Goal: Task Accomplishment & Management: Manage account settings

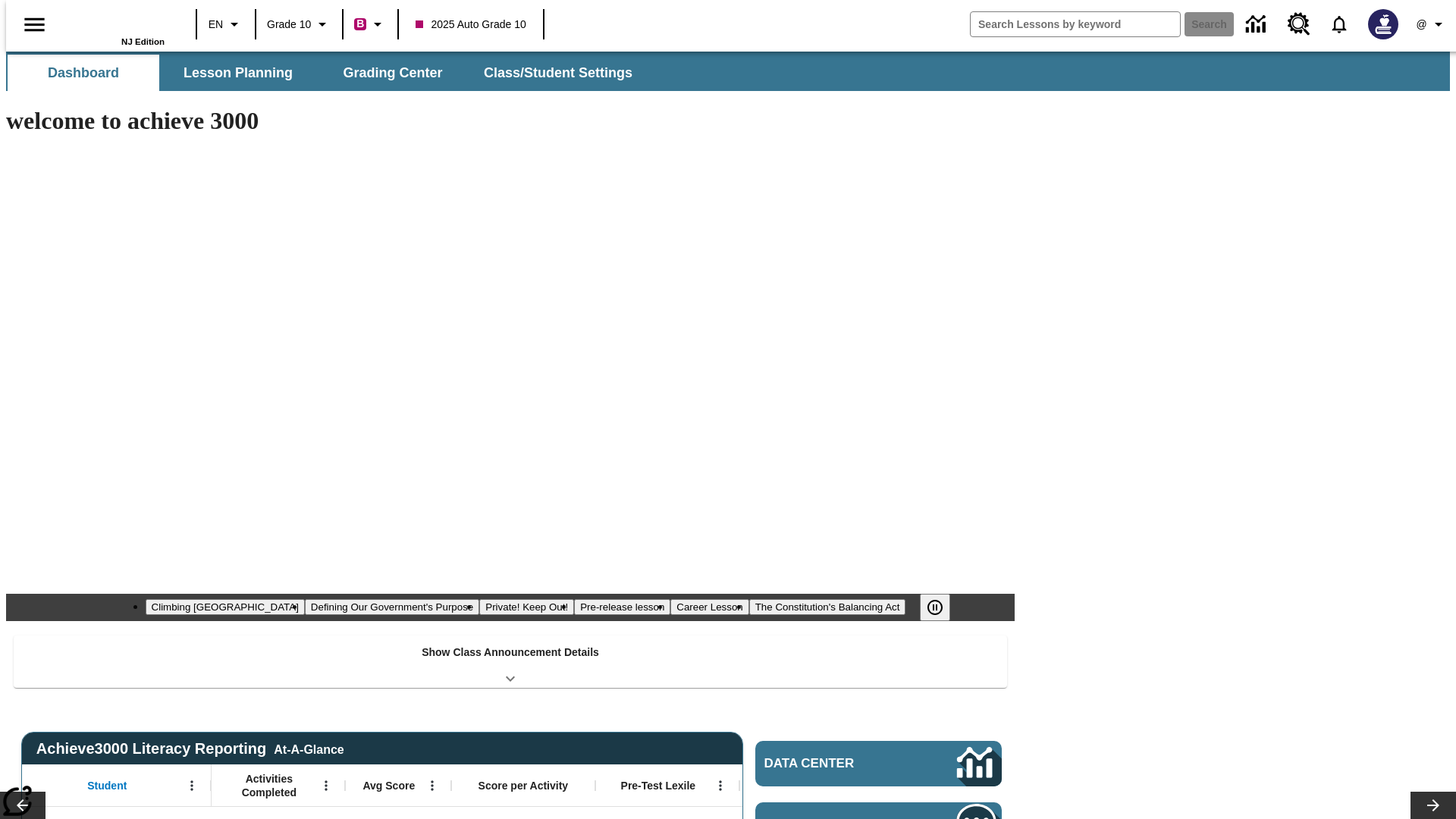
type input "-1"
click at [551, 73] on span "Class/Student Settings" at bounding box center [559, 73] width 148 height 17
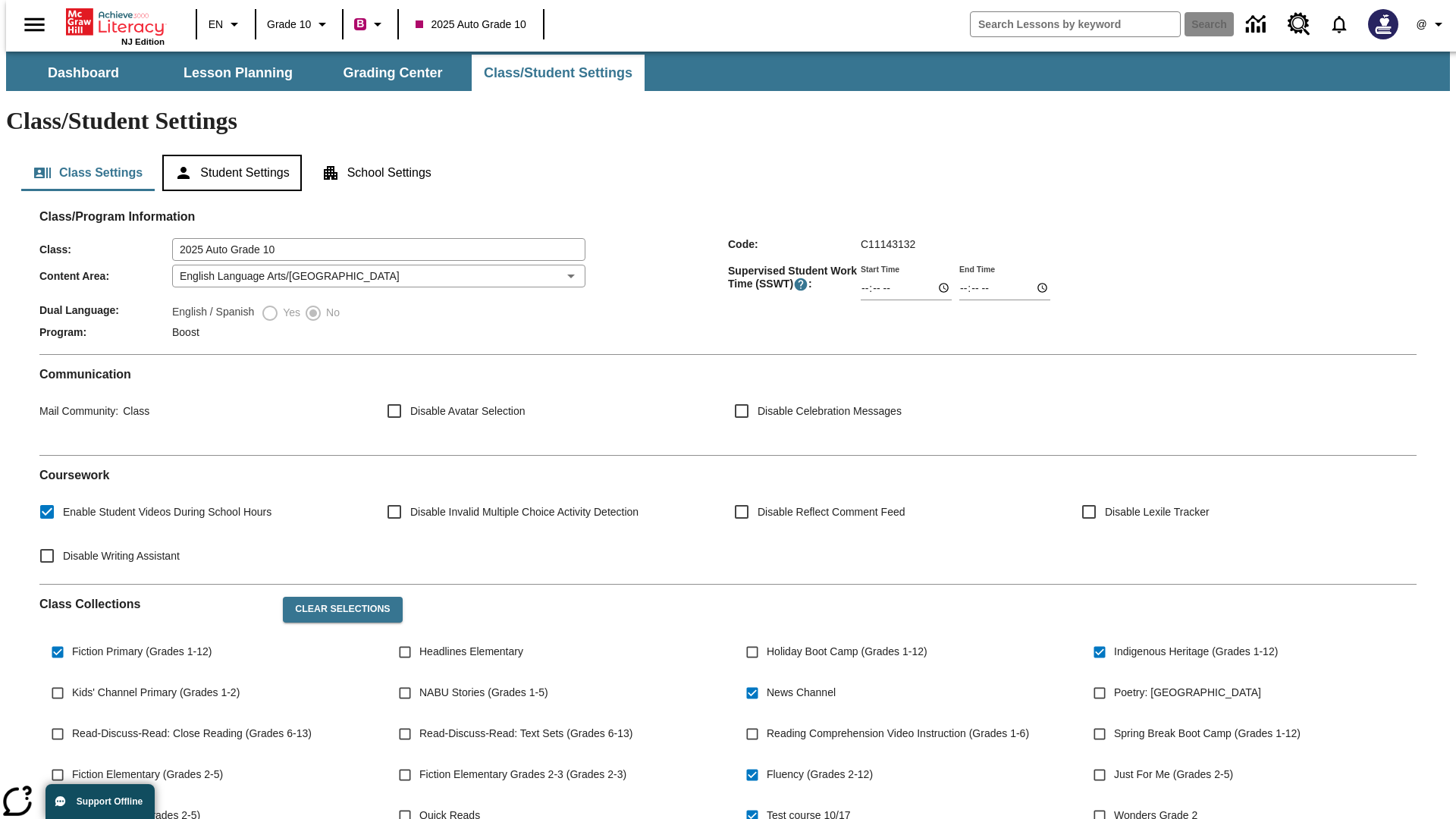
click at [228, 155] on button "Student Settings" at bounding box center [231, 173] width 139 height 37
